Goal: Complete application form

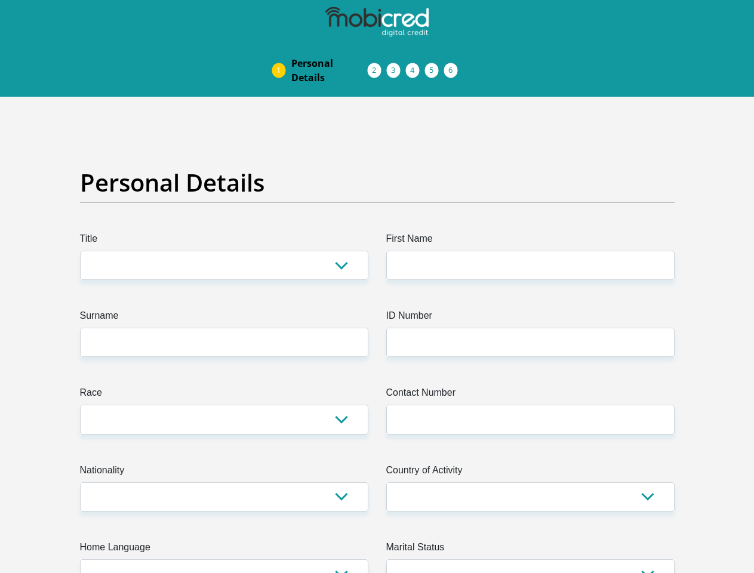
click at [0, 0] on img at bounding box center [0, 0] width 0 height 0
click at [282, 51] on link "Personal Details" at bounding box center [330, 70] width 96 height 38
click at [377, 66] on link "Acceptance of Services" at bounding box center [386, 71] width 19 height 10
click at [0, 0] on span "Documents" at bounding box center [0, 0] width 0 height 0
click at [435, 66] on link "Debicheck Mandate" at bounding box center [425, 71] width 19 height 10
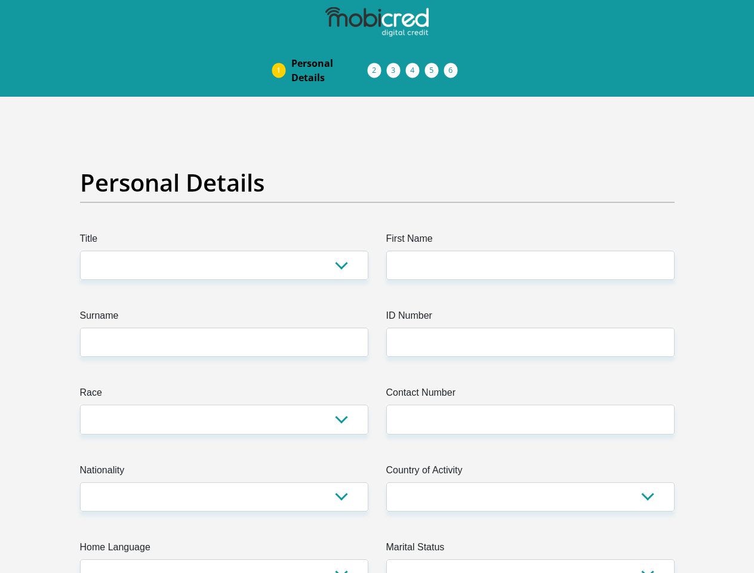
click at [454, 66] on link "Curata Authentication" at bounding box center [444, 71] width 19 height 10
click at [473, 66] on link "Pre Agreement Signoff" at bounding box center [463, 71] width 19 height 10
